Goal: Task Accomplishment & Management: Use online tool/utility

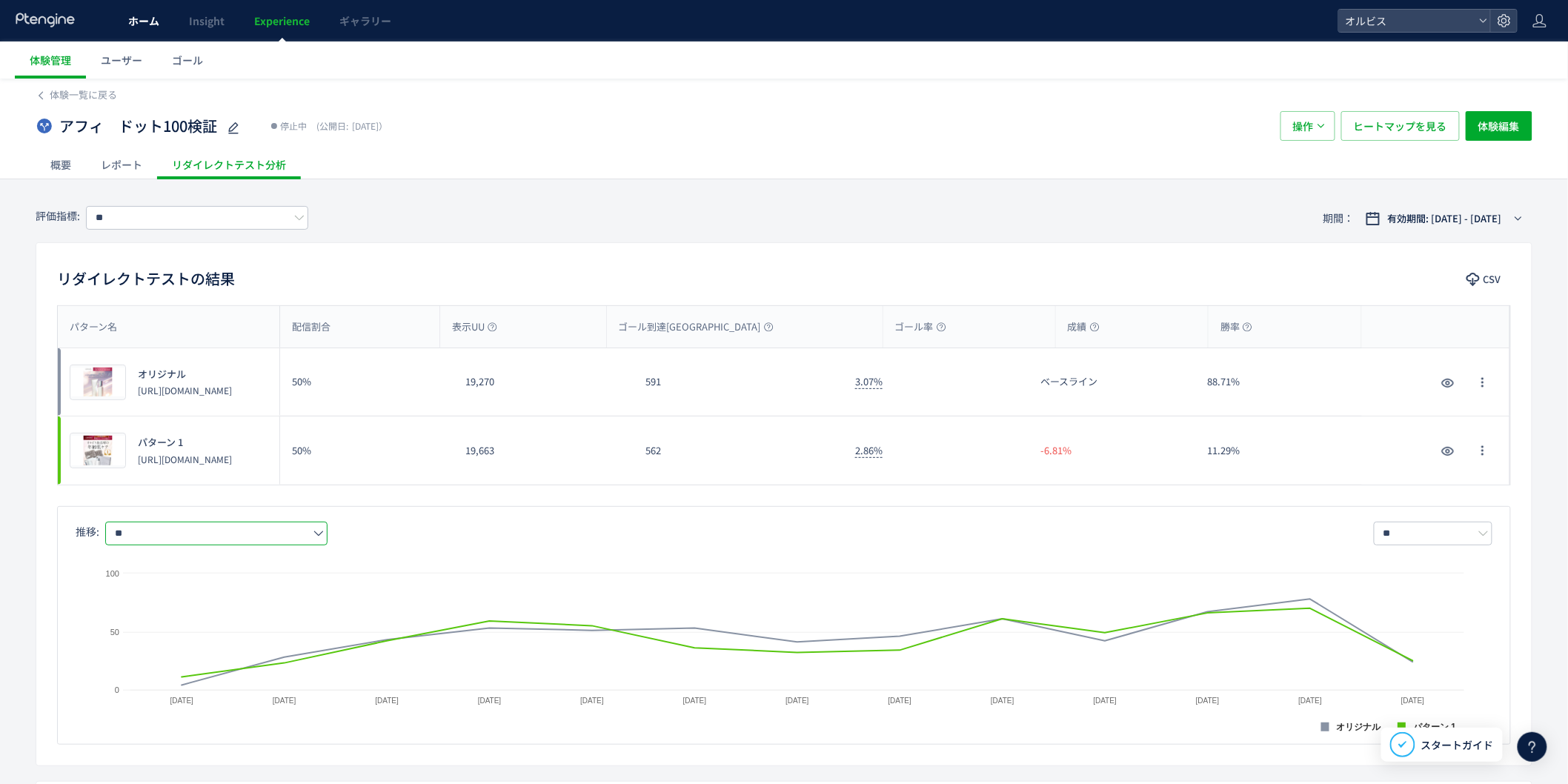
click at [141, 15] on span "ホーム" at bounding box center [143, 21] width 31 height 15
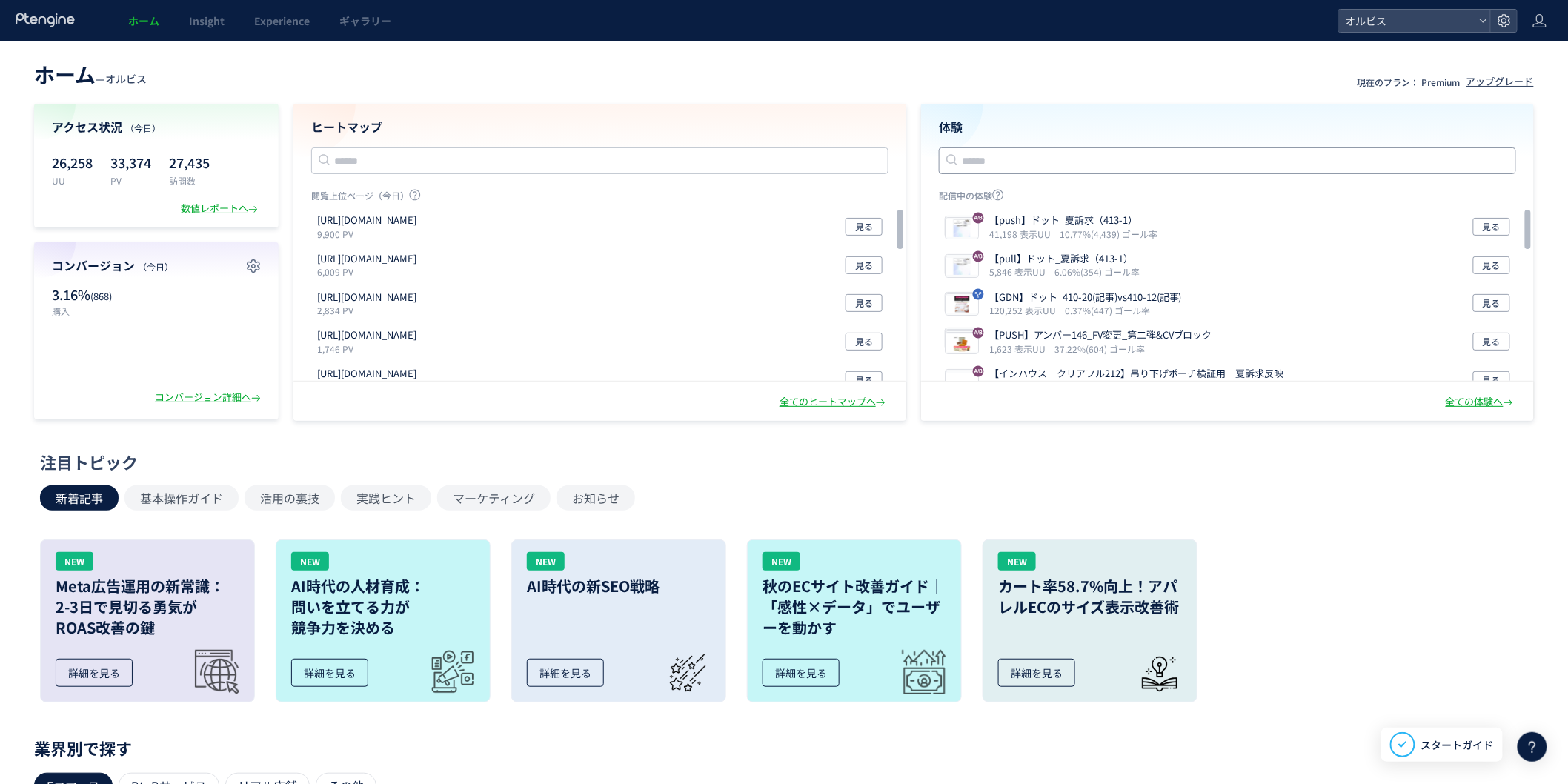
click at [1074, 159] on input "text" at bounding box center [1228, 161] width 577 height 27
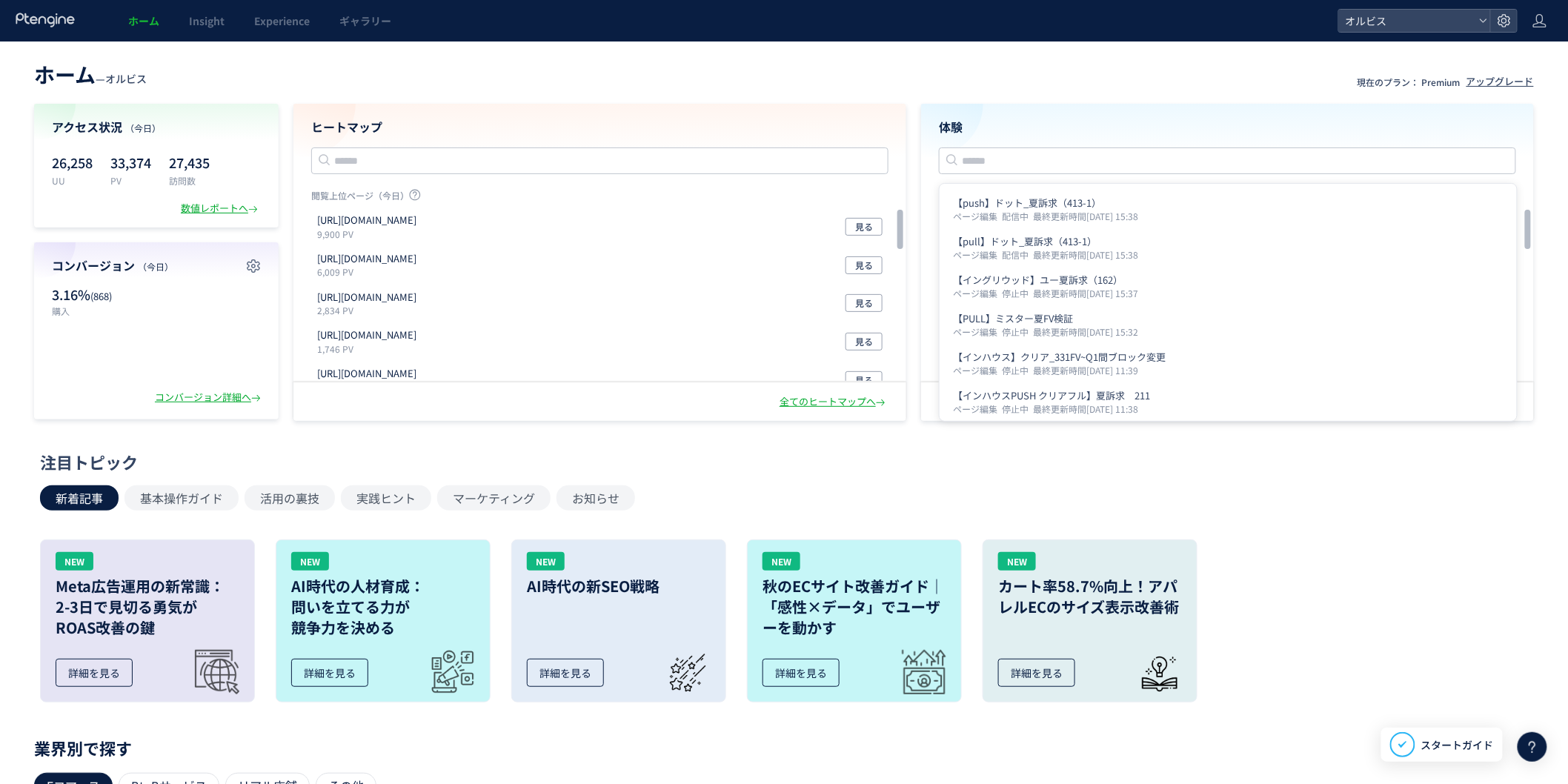
click at [1532, 417] on div "全ての体験へ" at bounding box center [1228, 402] width 613 height 39
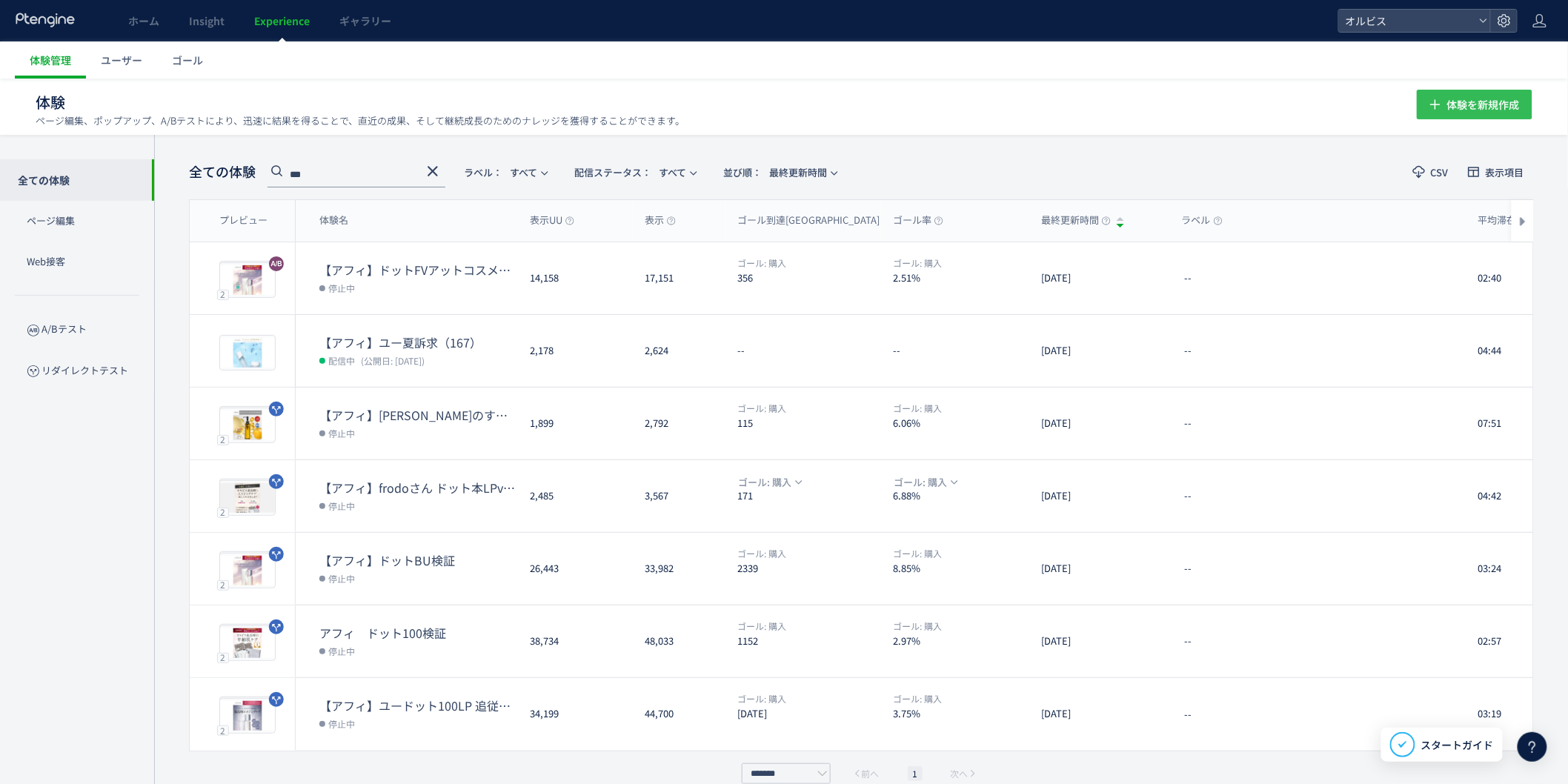
click at [1490, 101] on span "体験を新規作成" at bounding box center [1483, 104] width 73 height 30
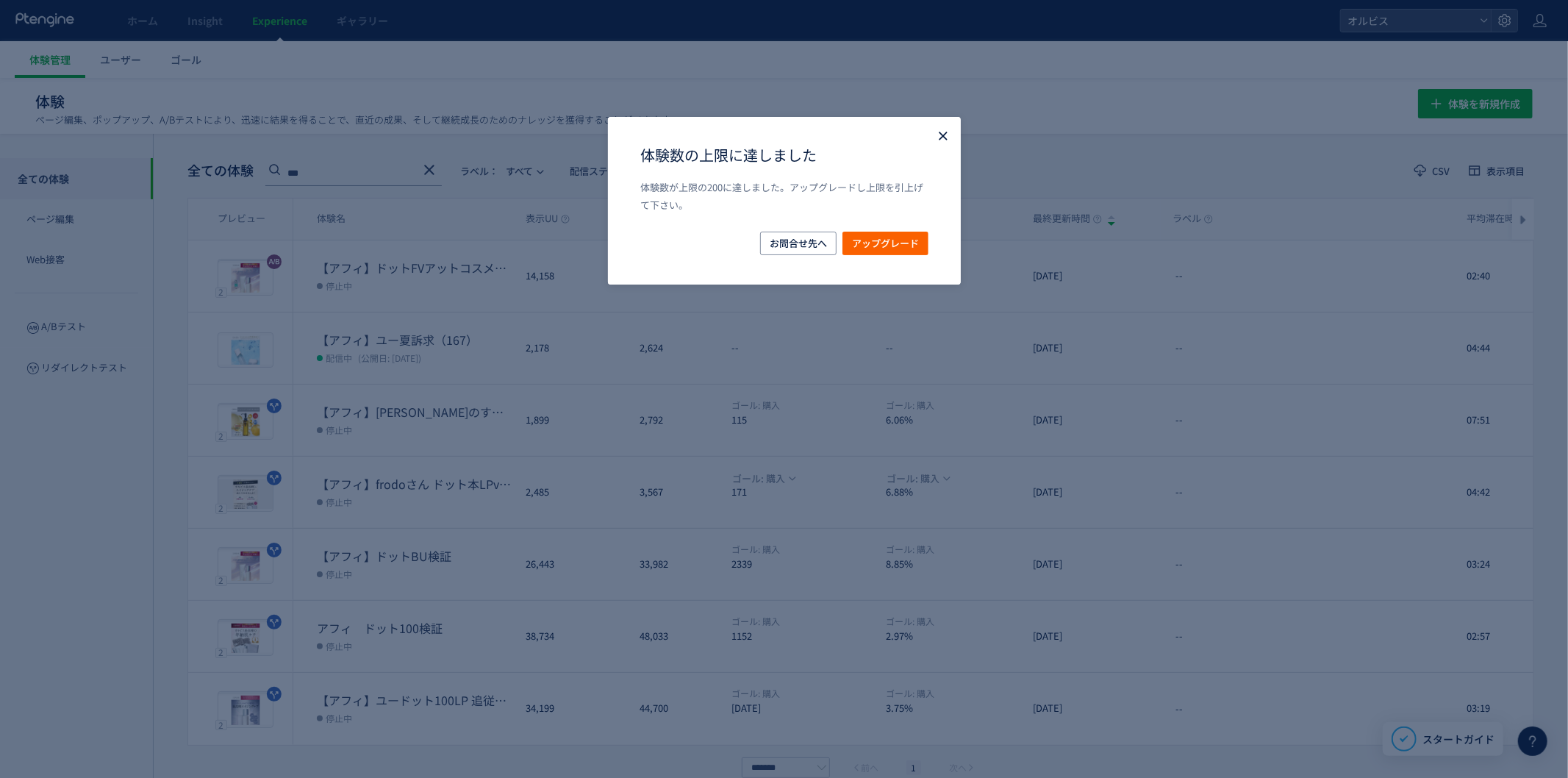
click at [936, 133] on icon "Close" at bounding box center [943, 136] width 15 height 15
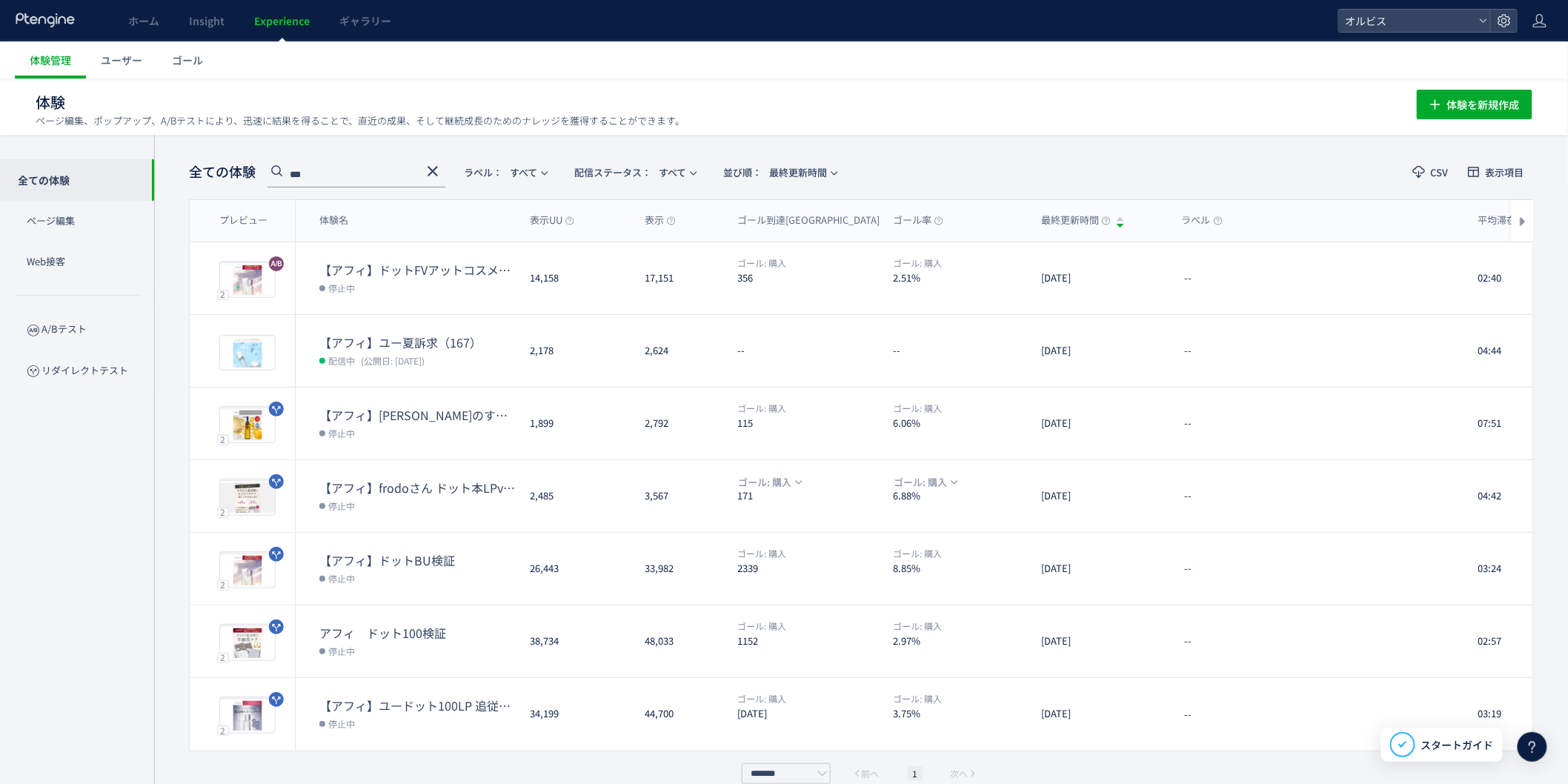
click at [433, 163] on icon at bounding box center [433, 171] width 18 height 18
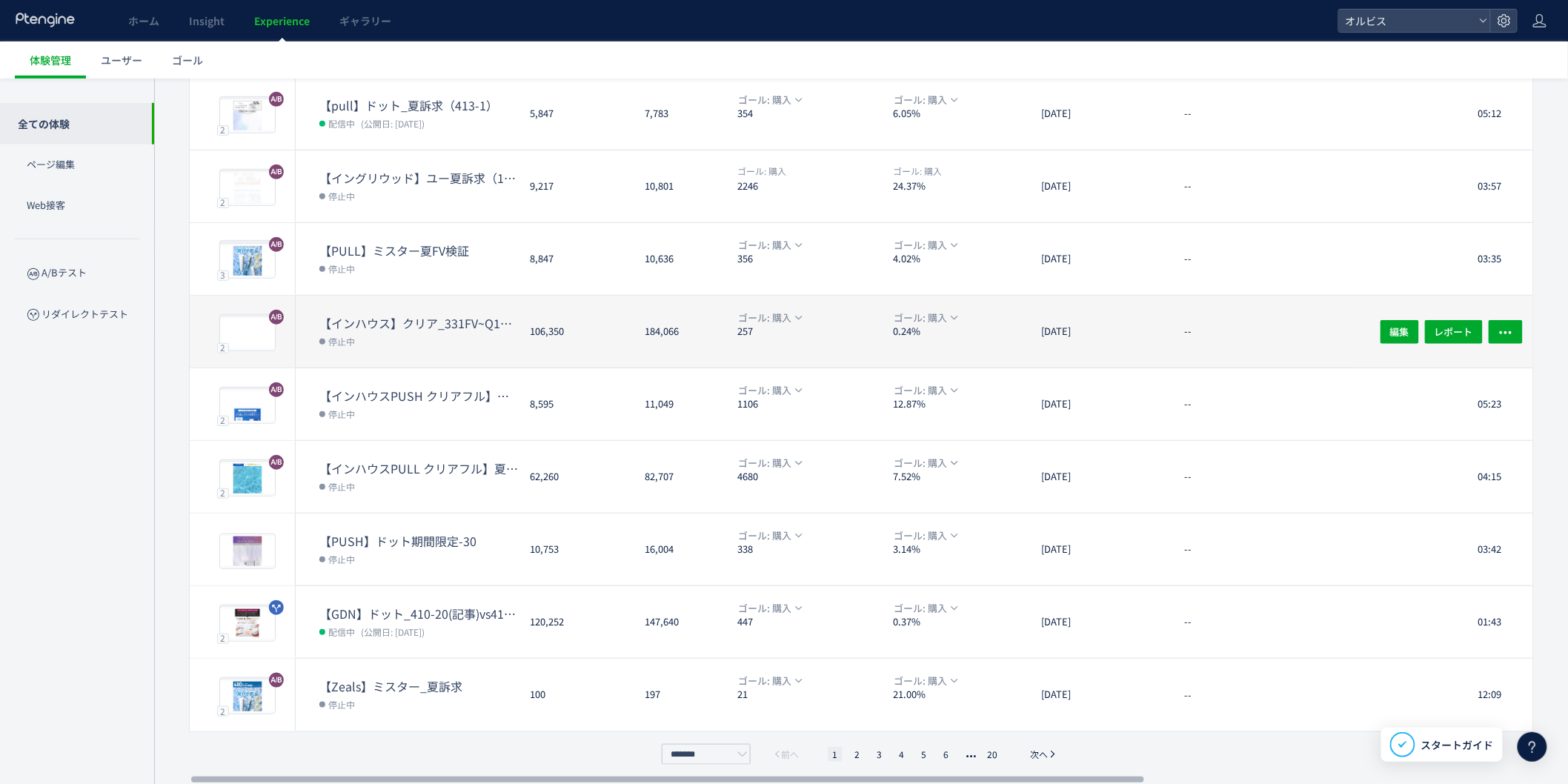
scroll to position [238, 0]
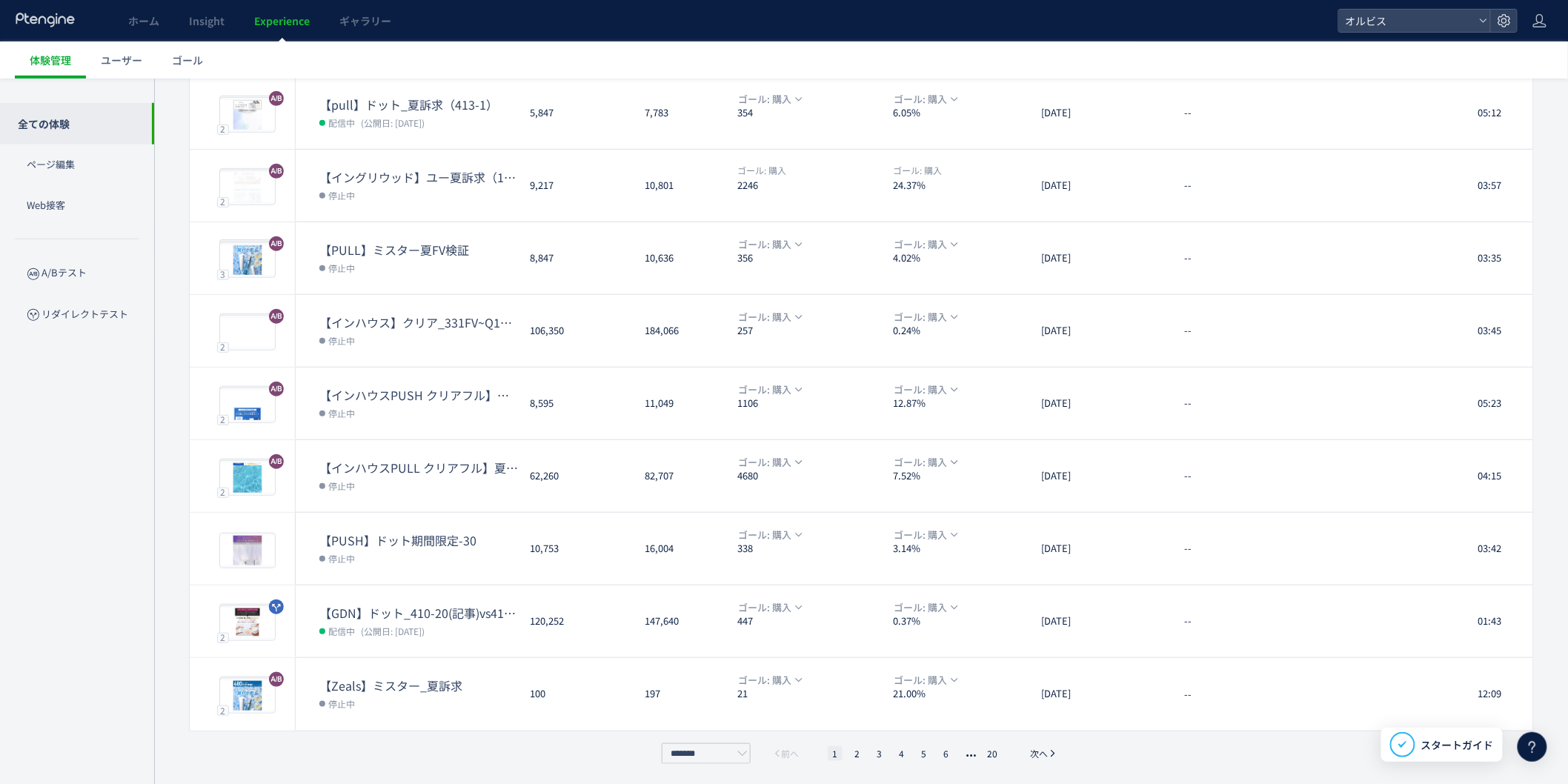
click at [856, 743] on div "******* 前へ 1 2 3 4 5 6 20 次へ" at bounding box center [861, 754] width 407 height 21
click at [855, 749] on li "2" at bounding box center [858, 754] width 15 height 15
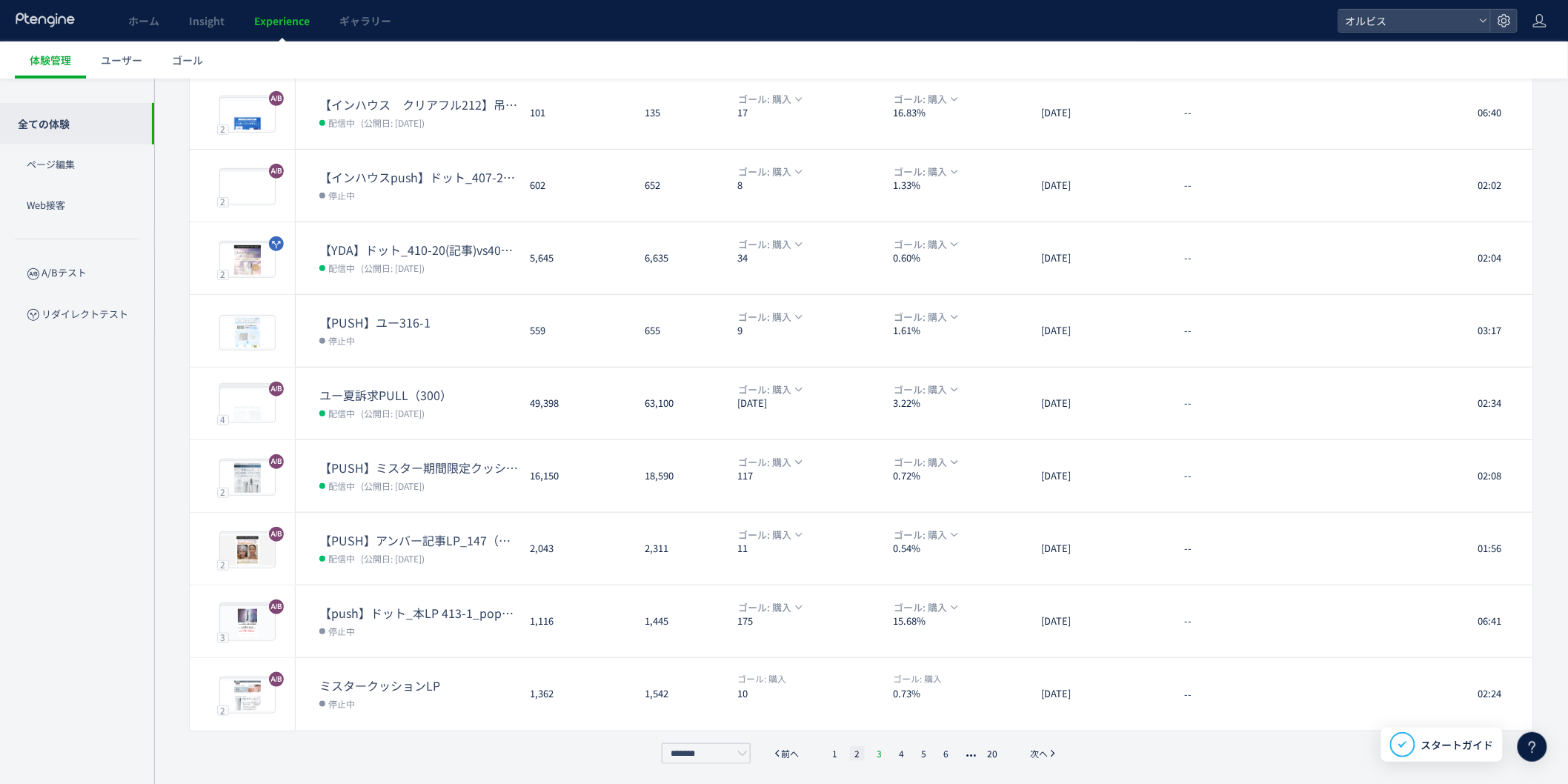
click at [881, 753] on li "3" at bounding box center [880, 754] width 15 height 15
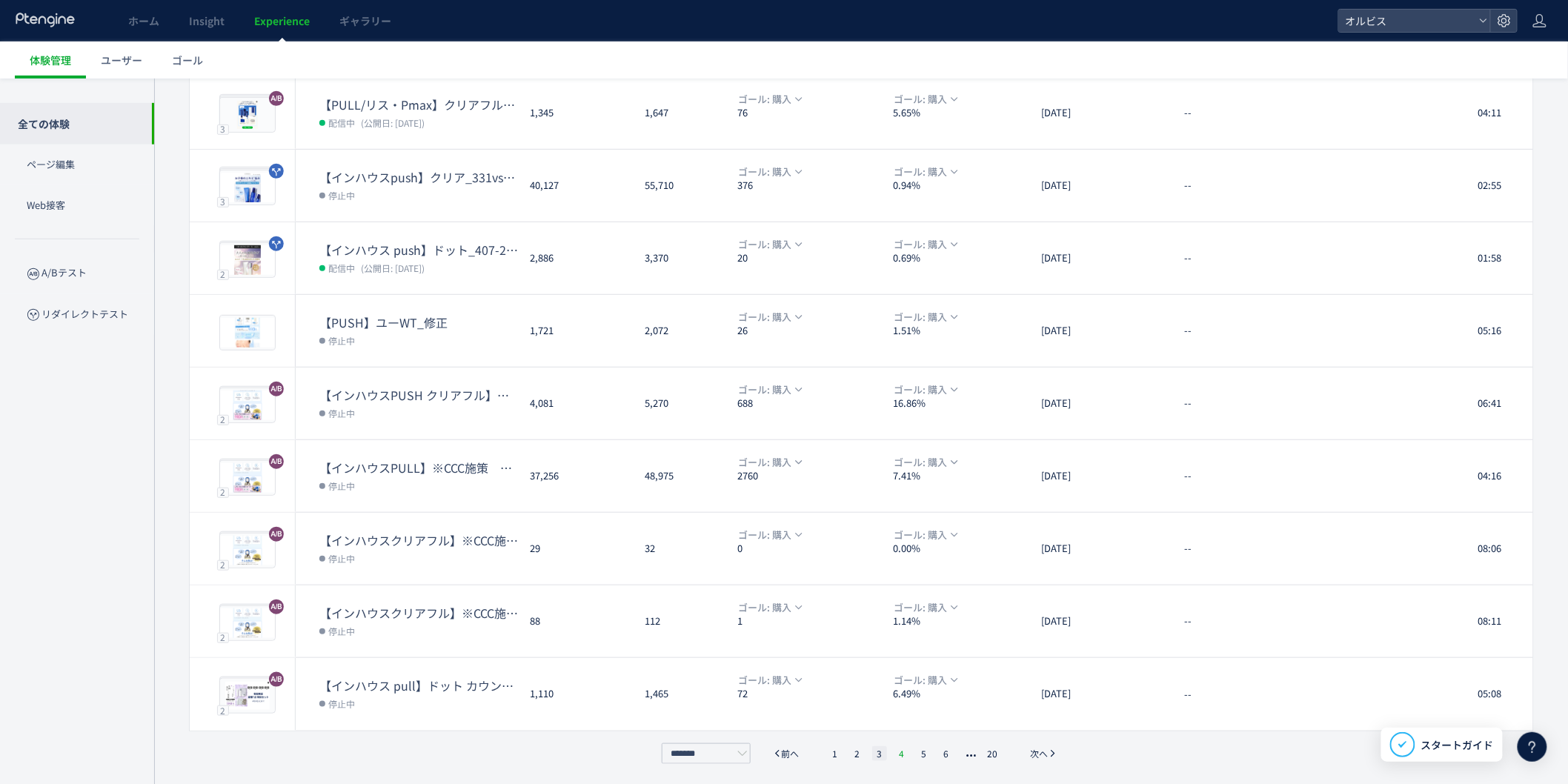
click at [903, 751] on li "4" at bounding box center [902, 754] width 15 height 15
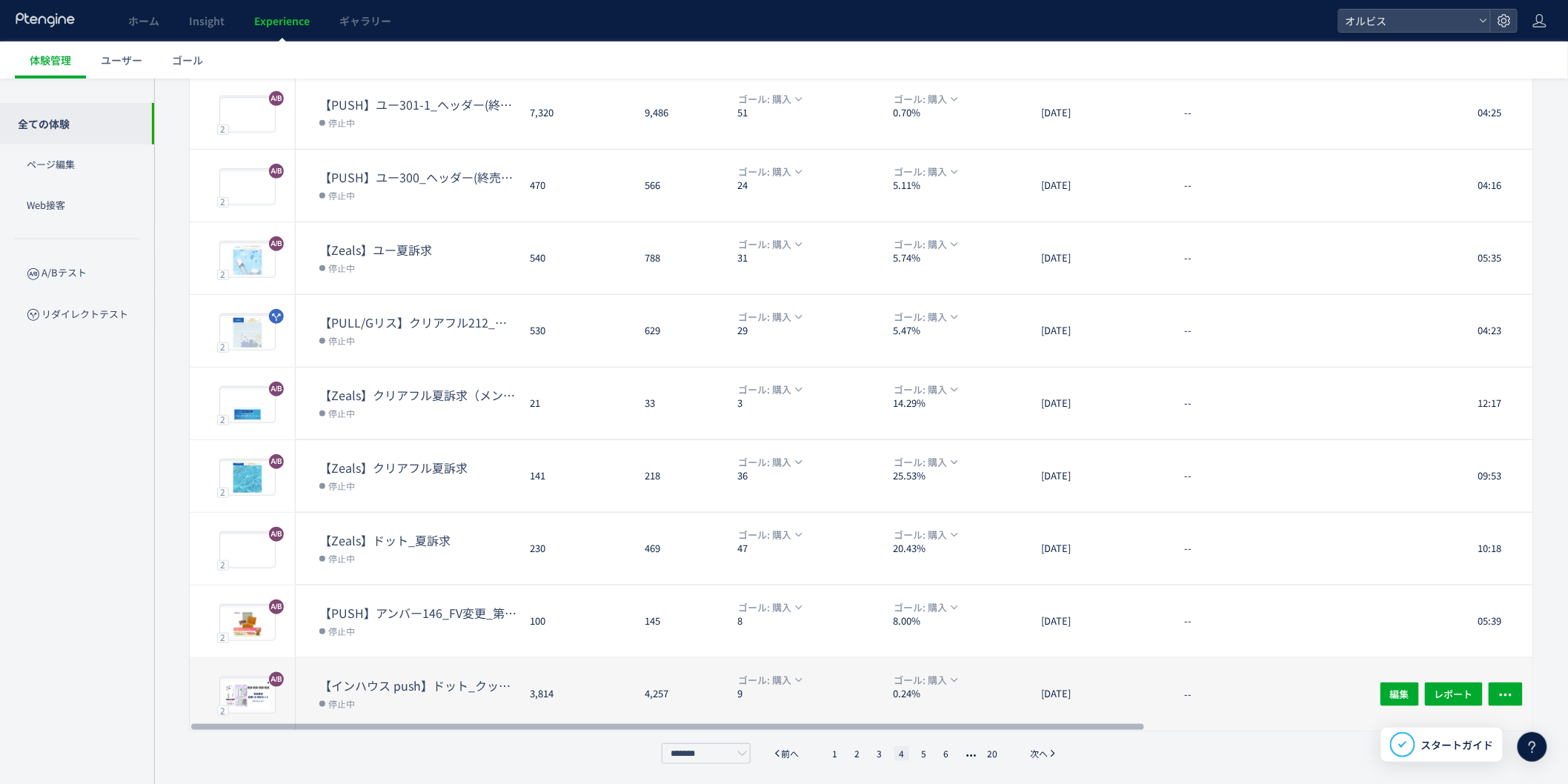
scroll to position [0, 0]
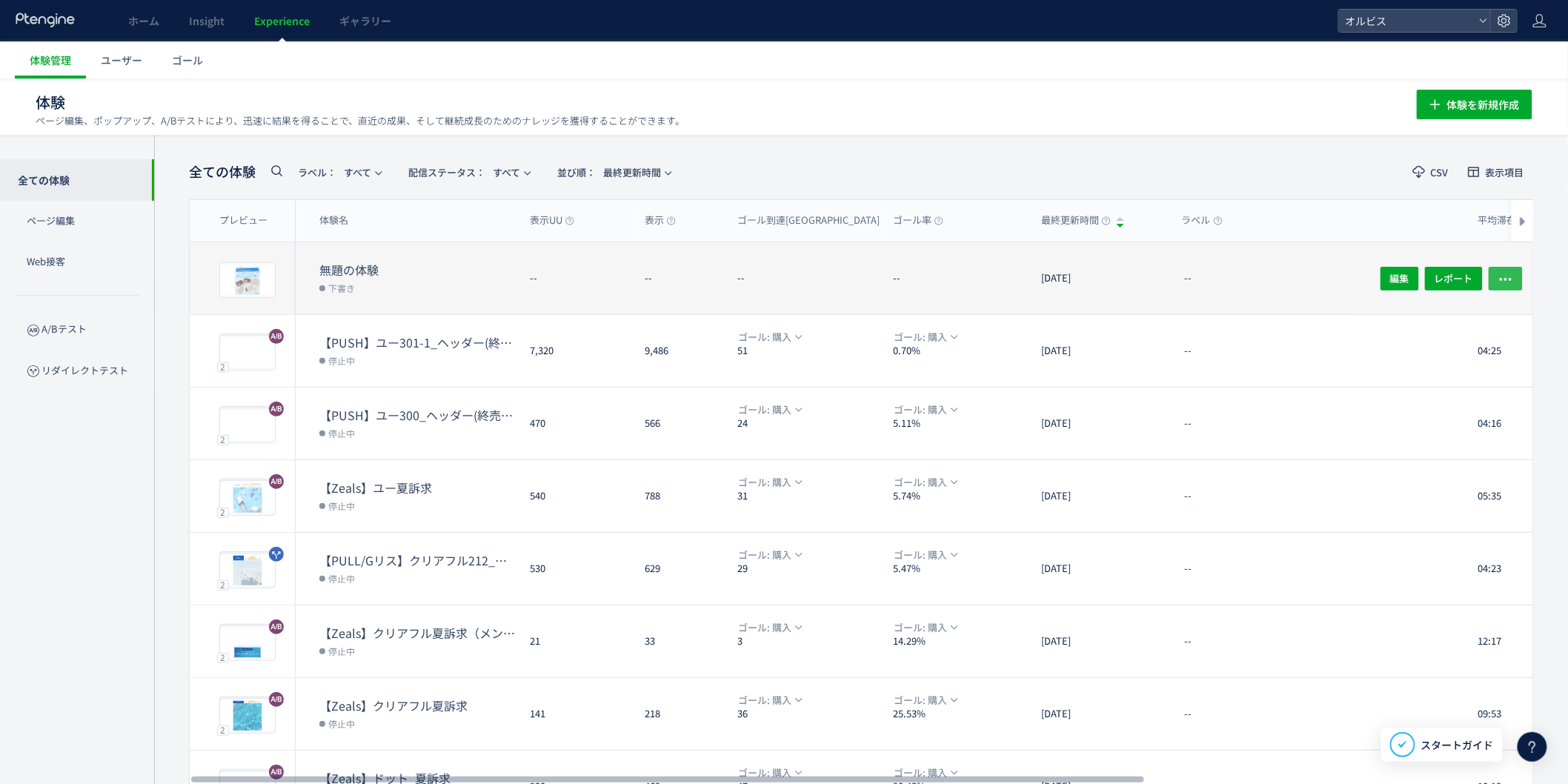
click at [1510, 266] on span "button" at bounding box center [1506, 278] width 15 height 24
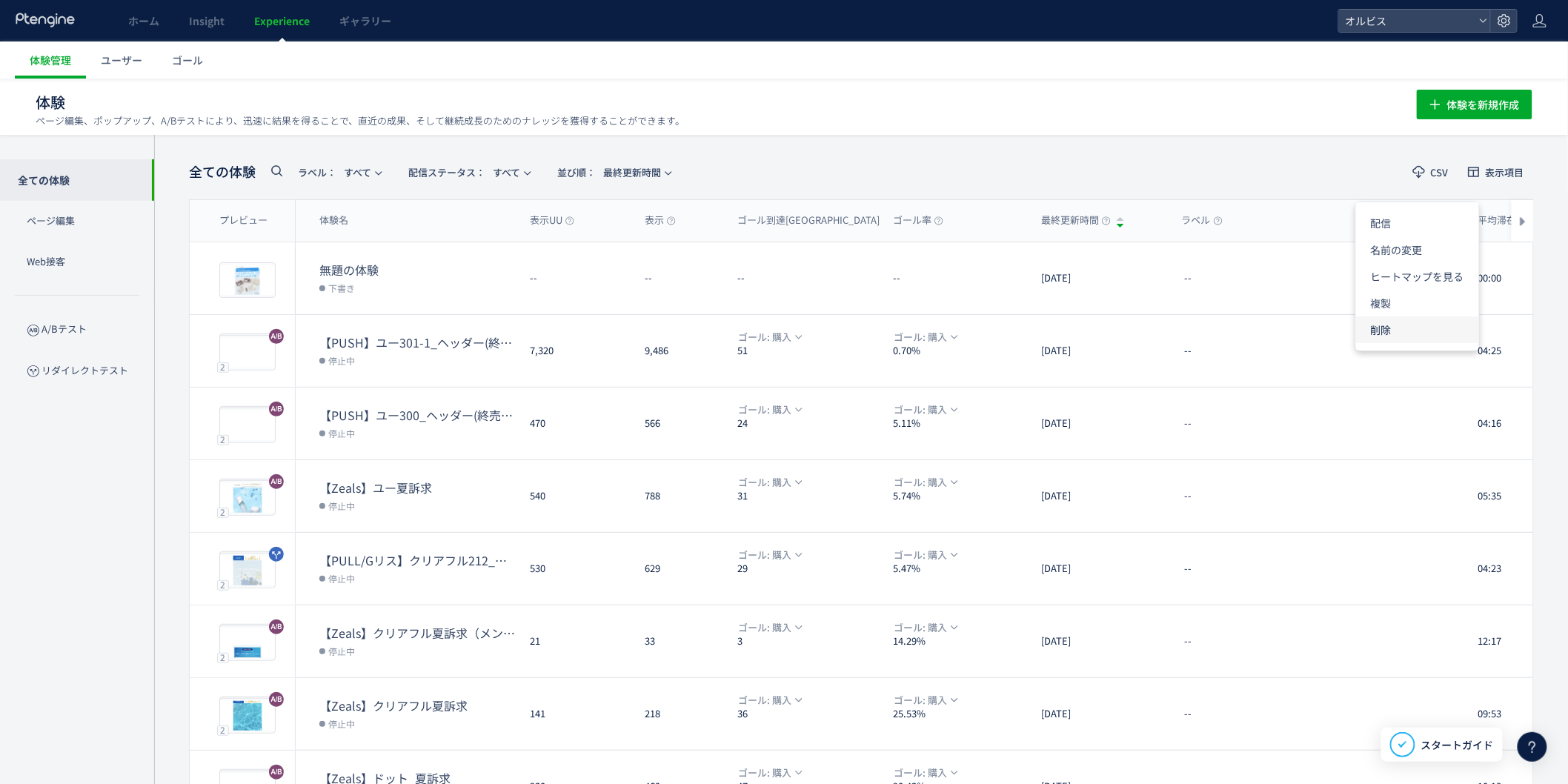
click at [1433, 330] on li "削除" at bounding box center [1417, 330] width 123 height 27
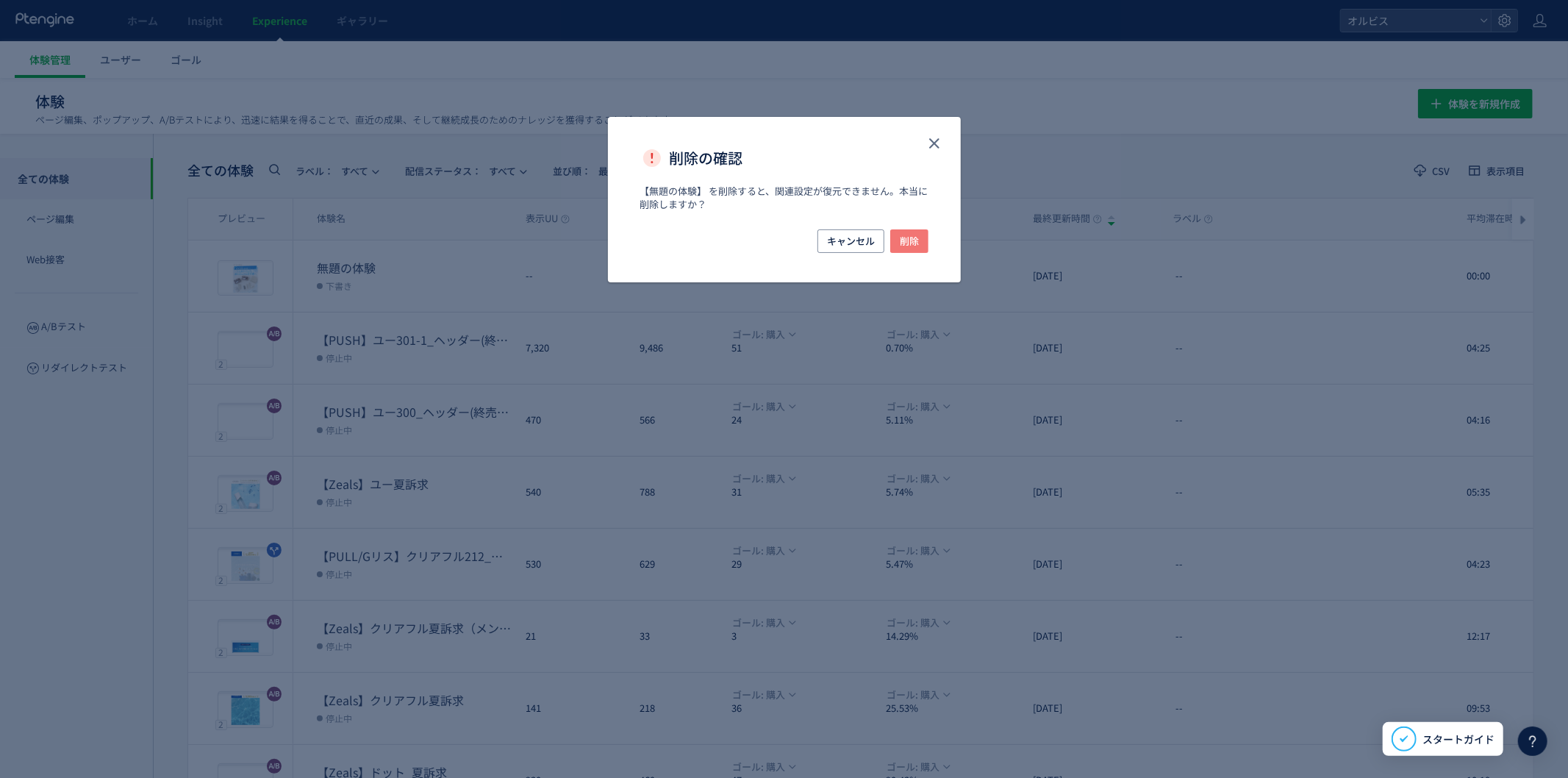
drag, startPoint x: 912, startPoint y: 238, endPoint x: 952, endPoint y: 207, distance: 50.6
click at [912, 238] on span "削除" at bounding box center [909, 241] width 19 height 24
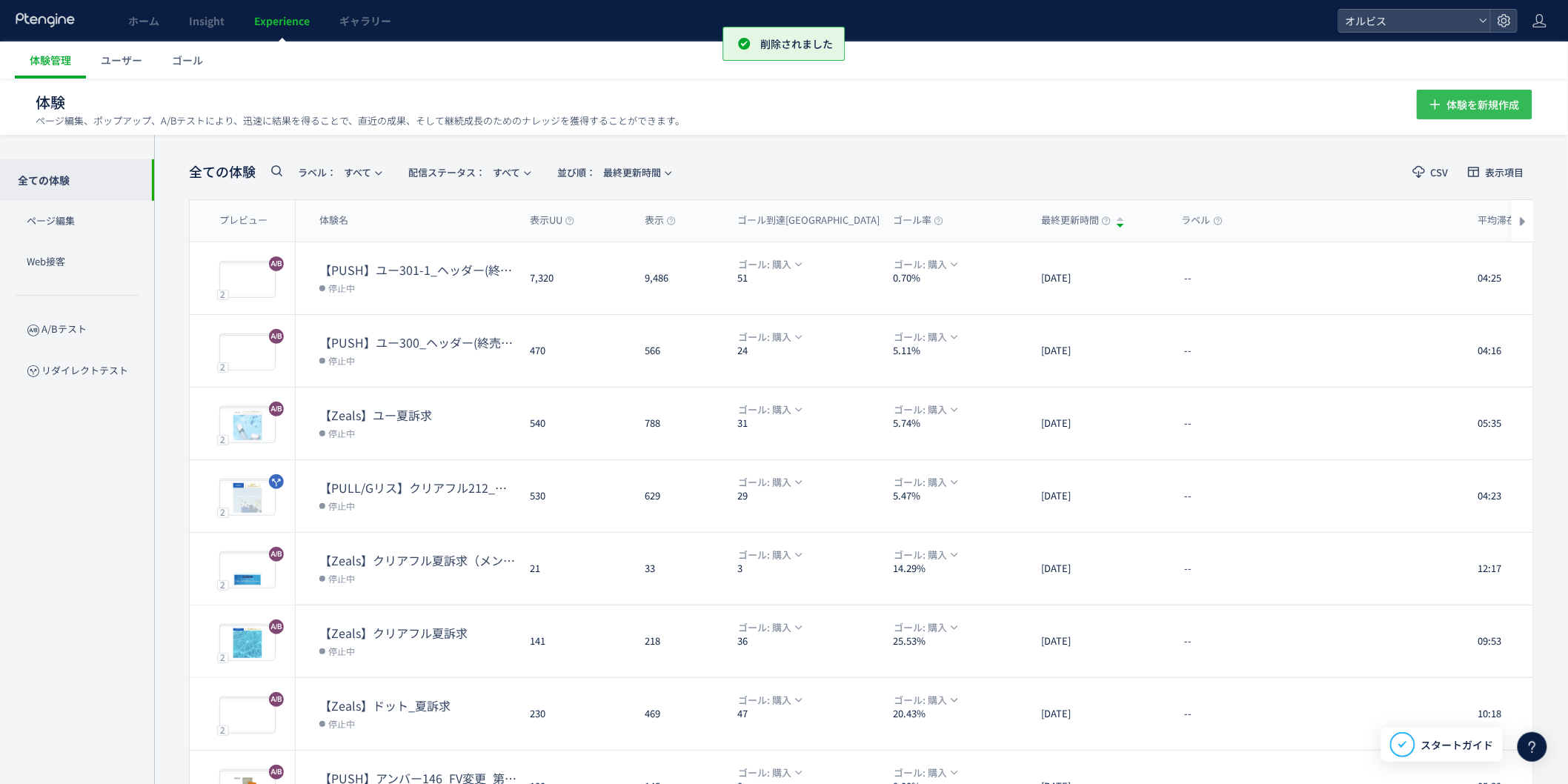
click at [1493, 108] on span "体験を新規作成" at bounding box center [1483, 104] width 73 height 30
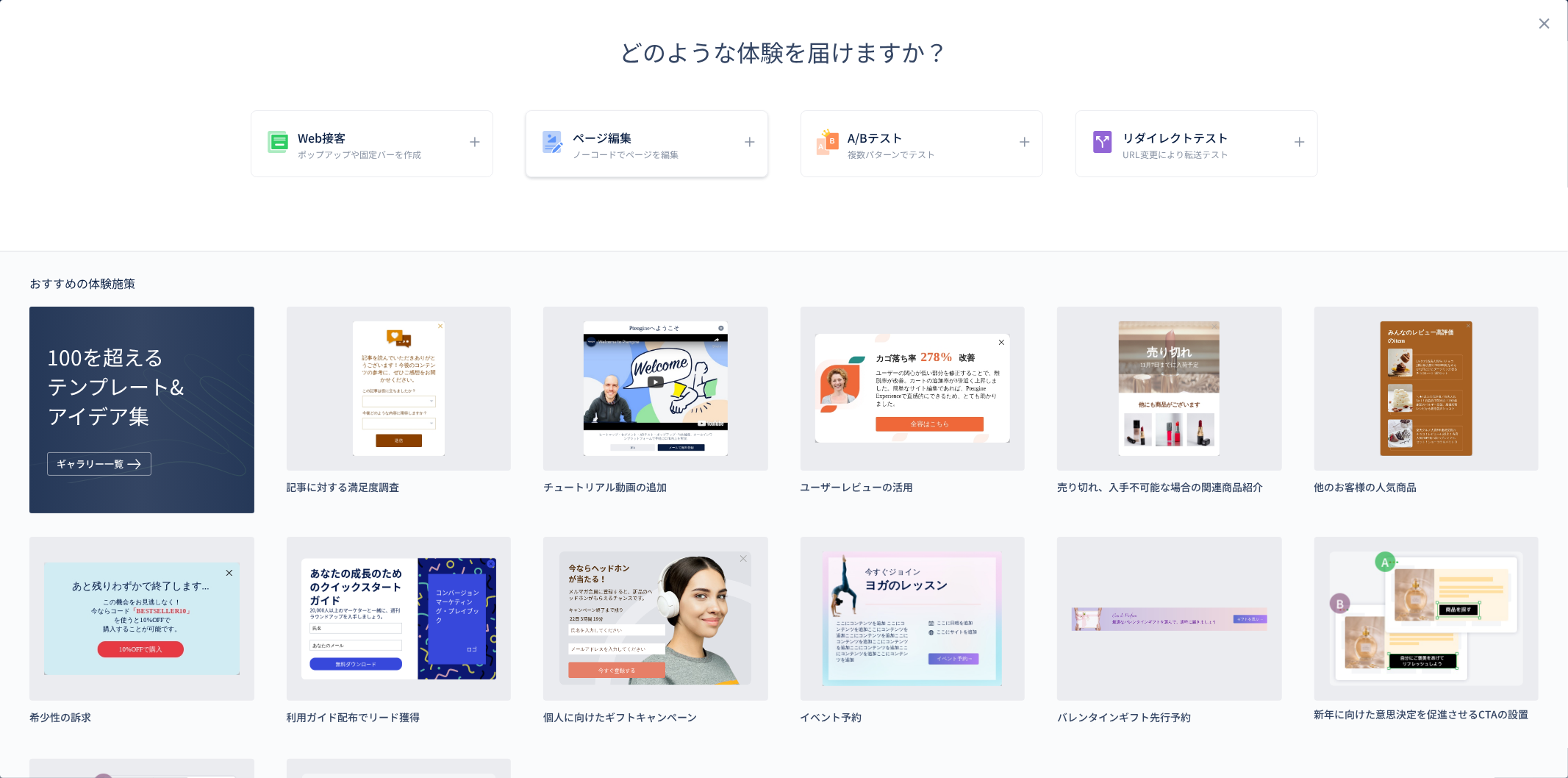
click at [564, 150] on div "ページ編集 ノーコードでページを編集" at bounding box center [636, 143] width 196 height 33
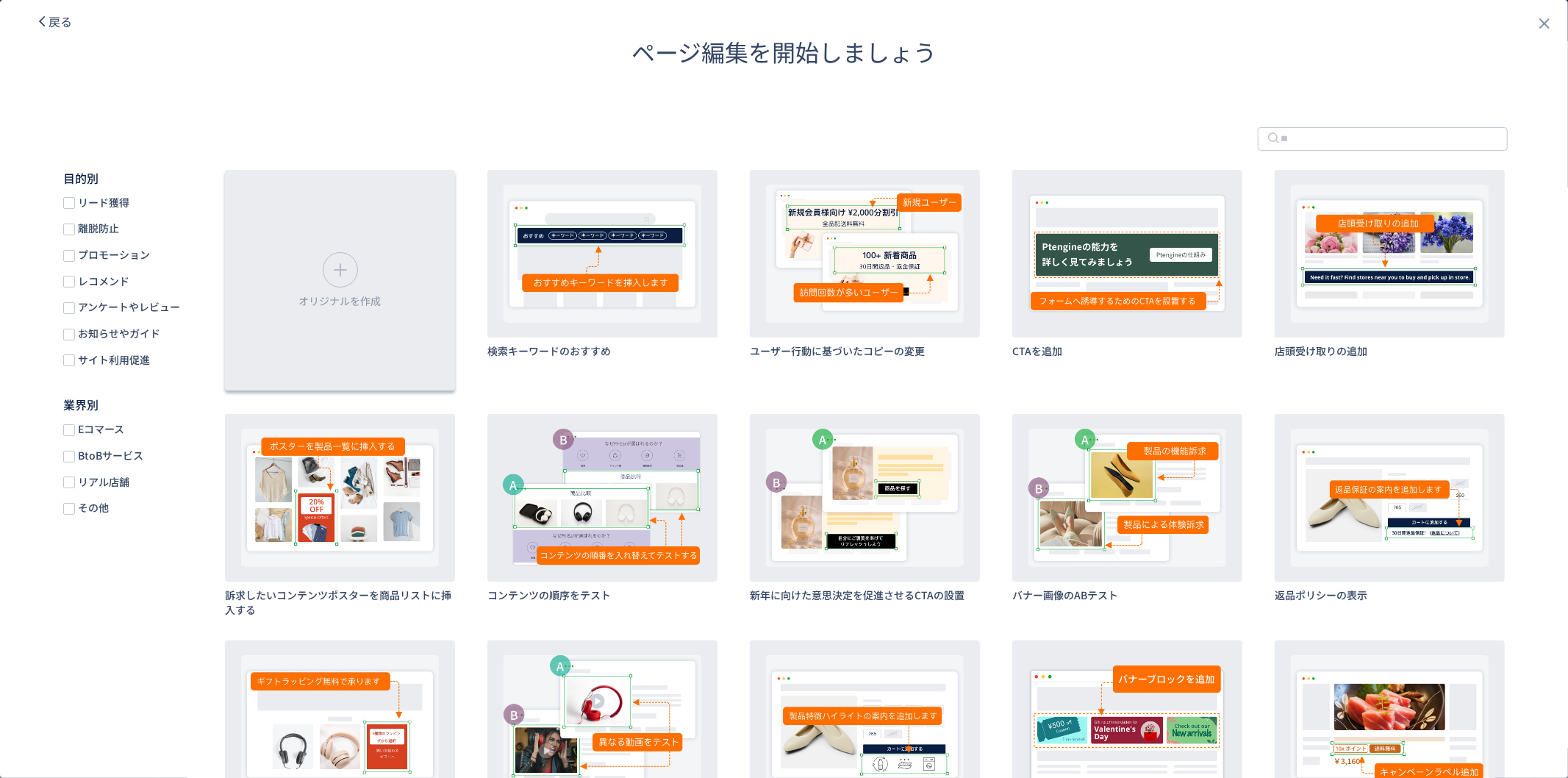
click at [415, 254] on div "オリジナルを作成" at bounding box center [340, 280] width 230 height 221
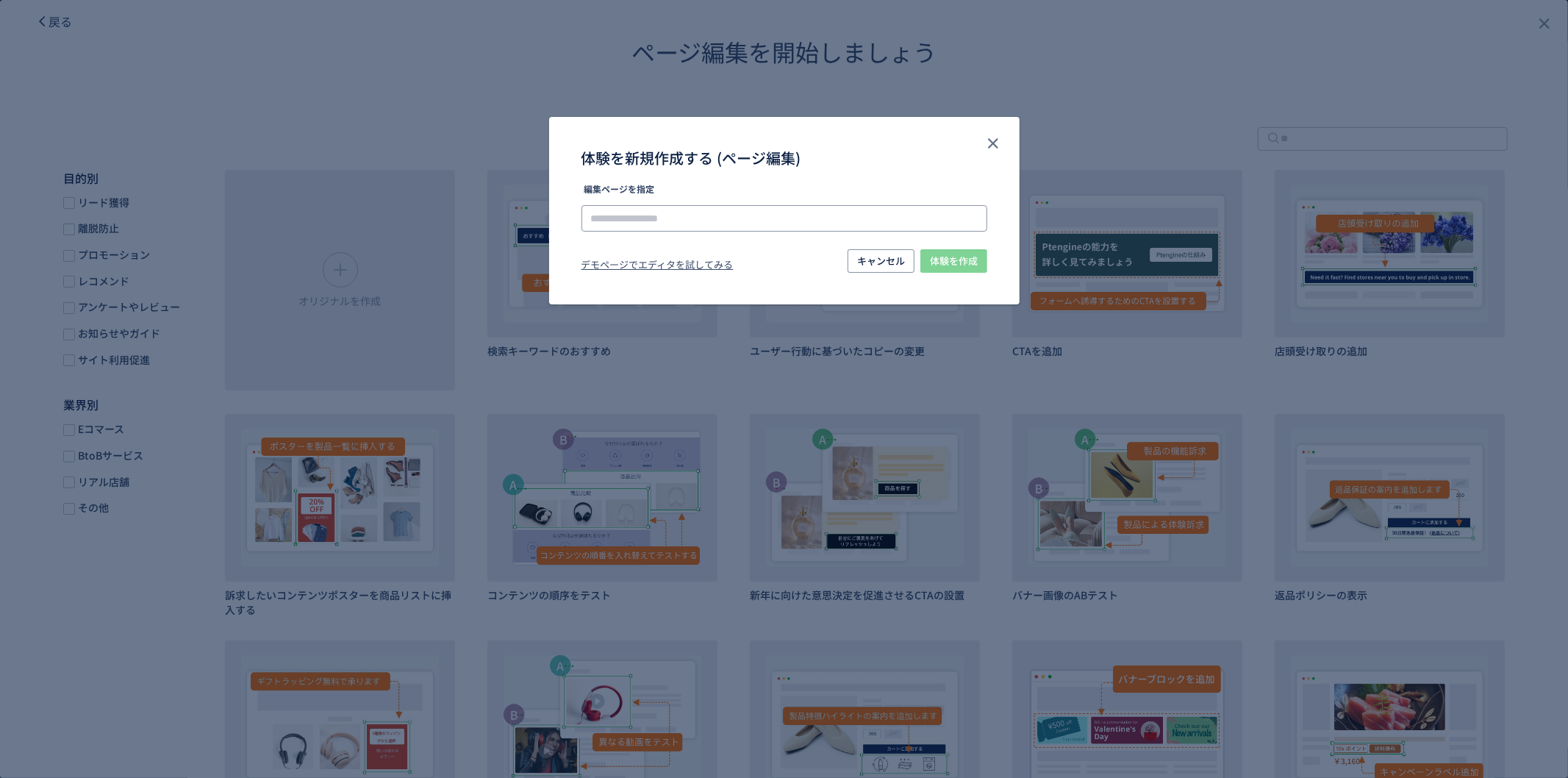
click at [609, 217] on input "体験を新規作成する (ページ編集)" at bounding box center [784, 218] width 406 height 27
paste input "**********"
type input "**********"
click at [996, 251] on div "**********" at bounding box center [784, 239] width 470 height 109
click at [976, 262] on span "体験を作成" at bounding box center [953, 261] width 48 height 24
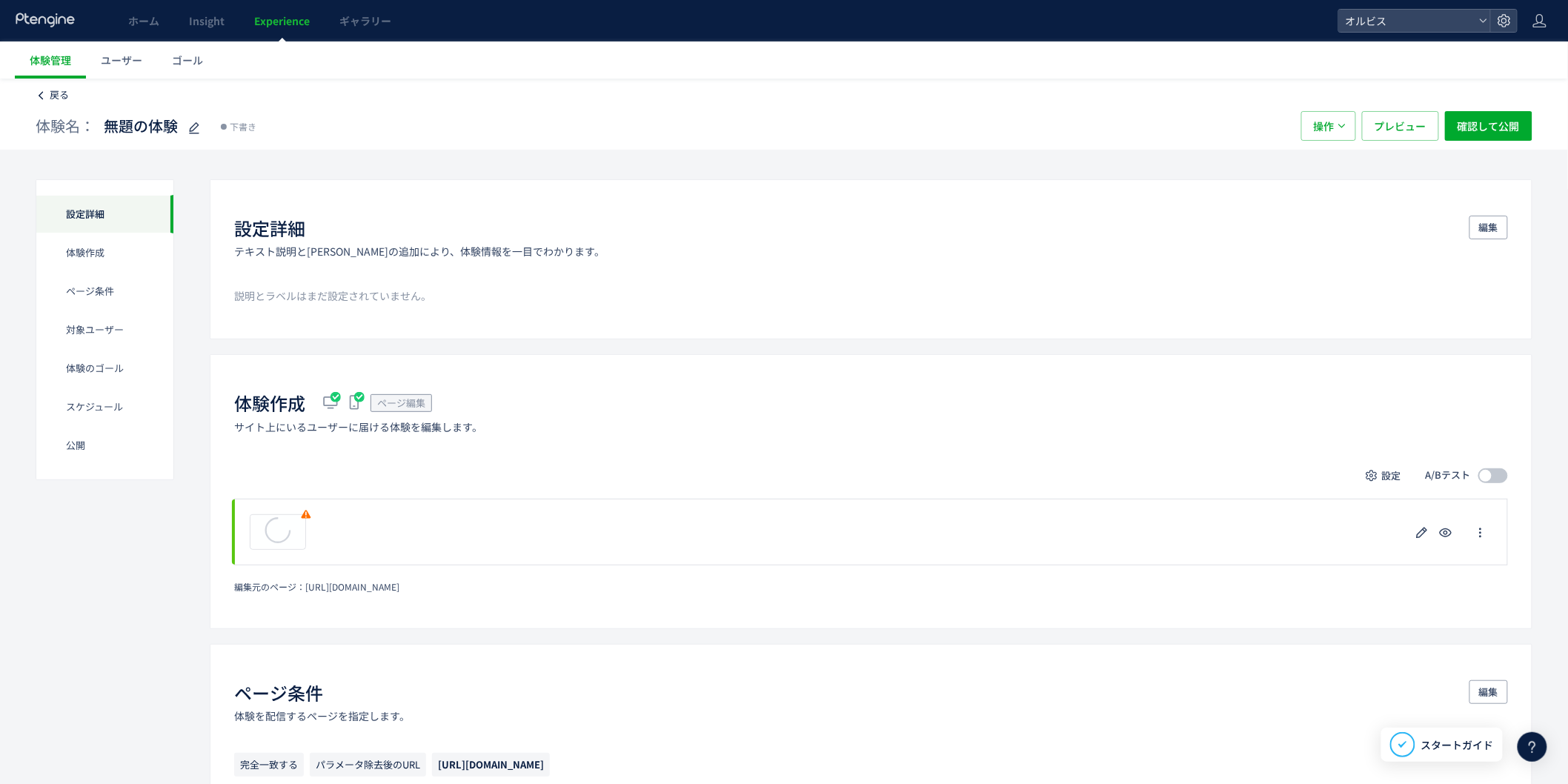
click at [47, 92] on link "戻る" at bounding box center [52, 95] width 33 height 14
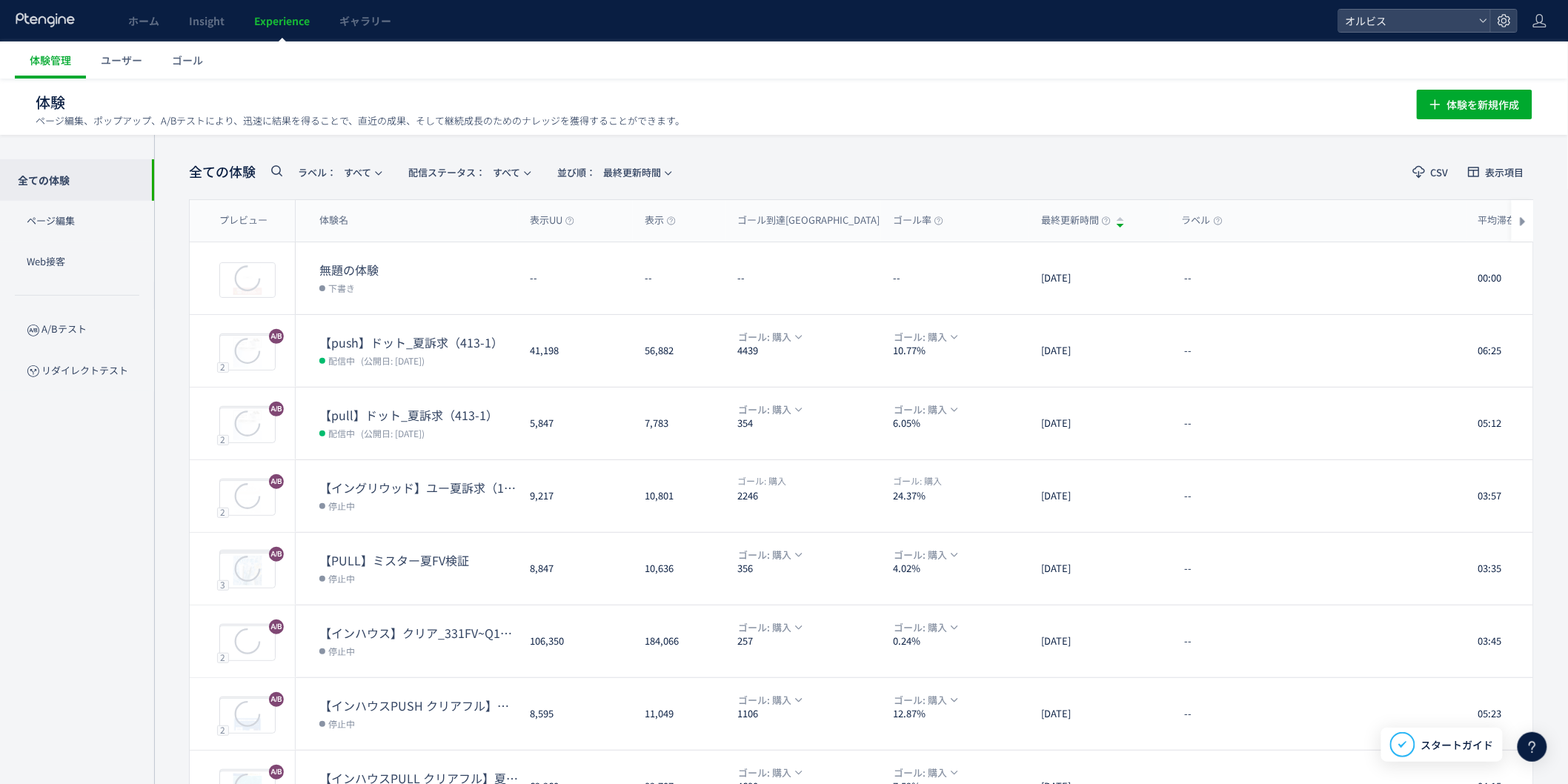
click at [1505, 268] on button "button" at bounding box center [1505, 278] width 34 height 24
click at [1393, 321] on li "削除" at bounding box center [1417, 330] width 123 height 27
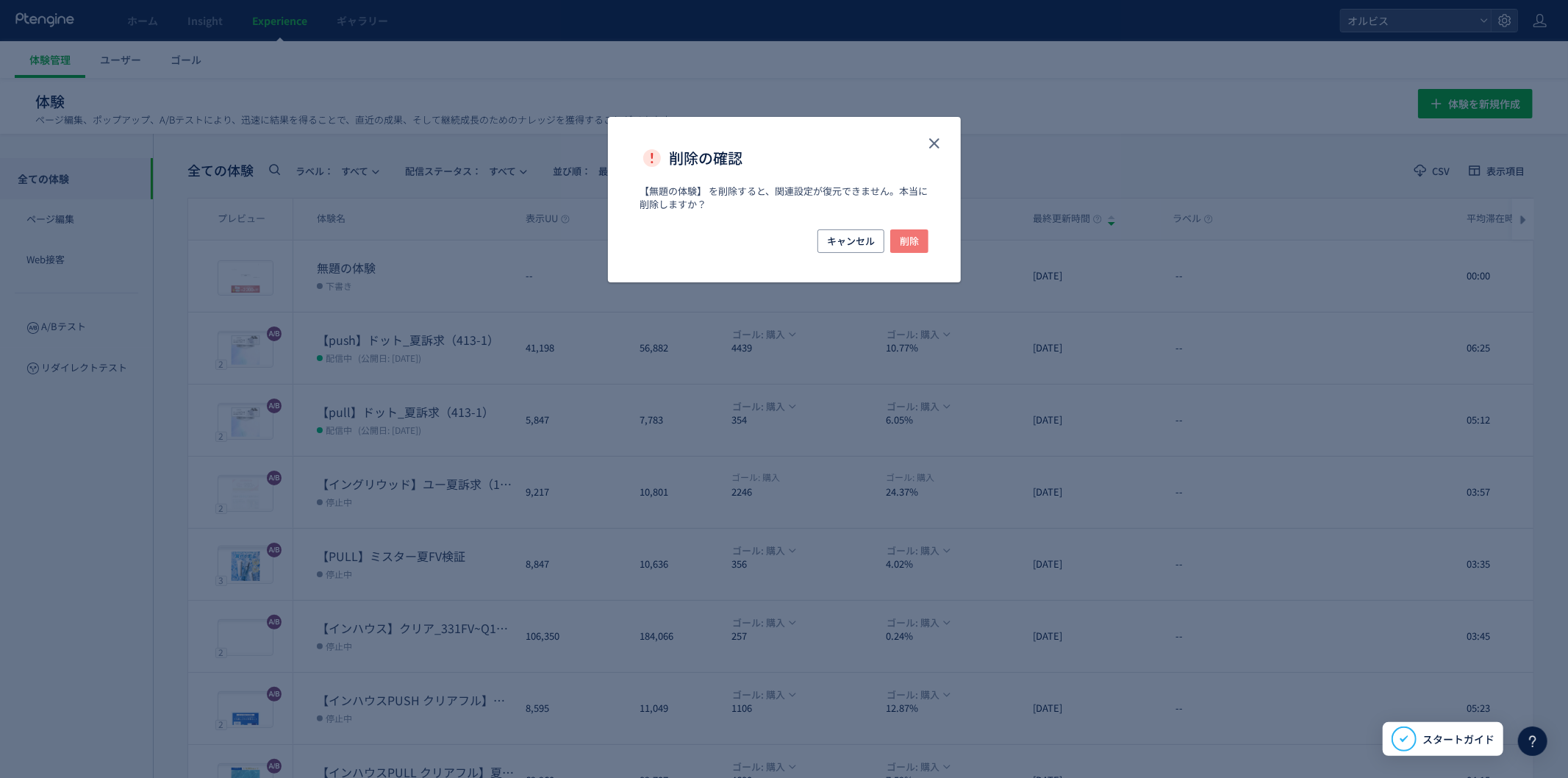
click at [910, 241] on span "削除" at bounding box center [909, 241] width 19 height 24
